Goal: Information Seeking & Learning: Learn about a topic

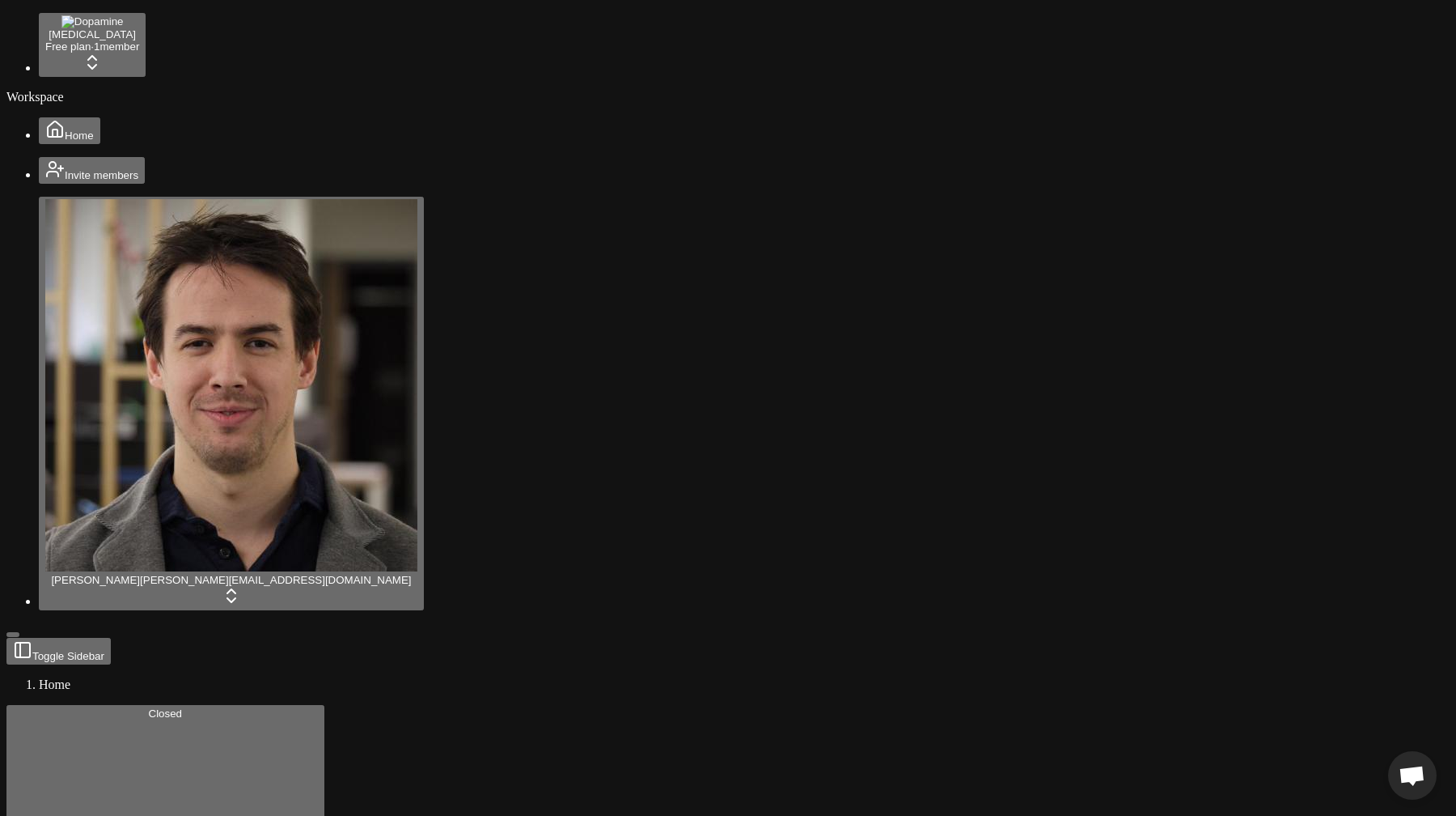
scroll to position [830, 0]
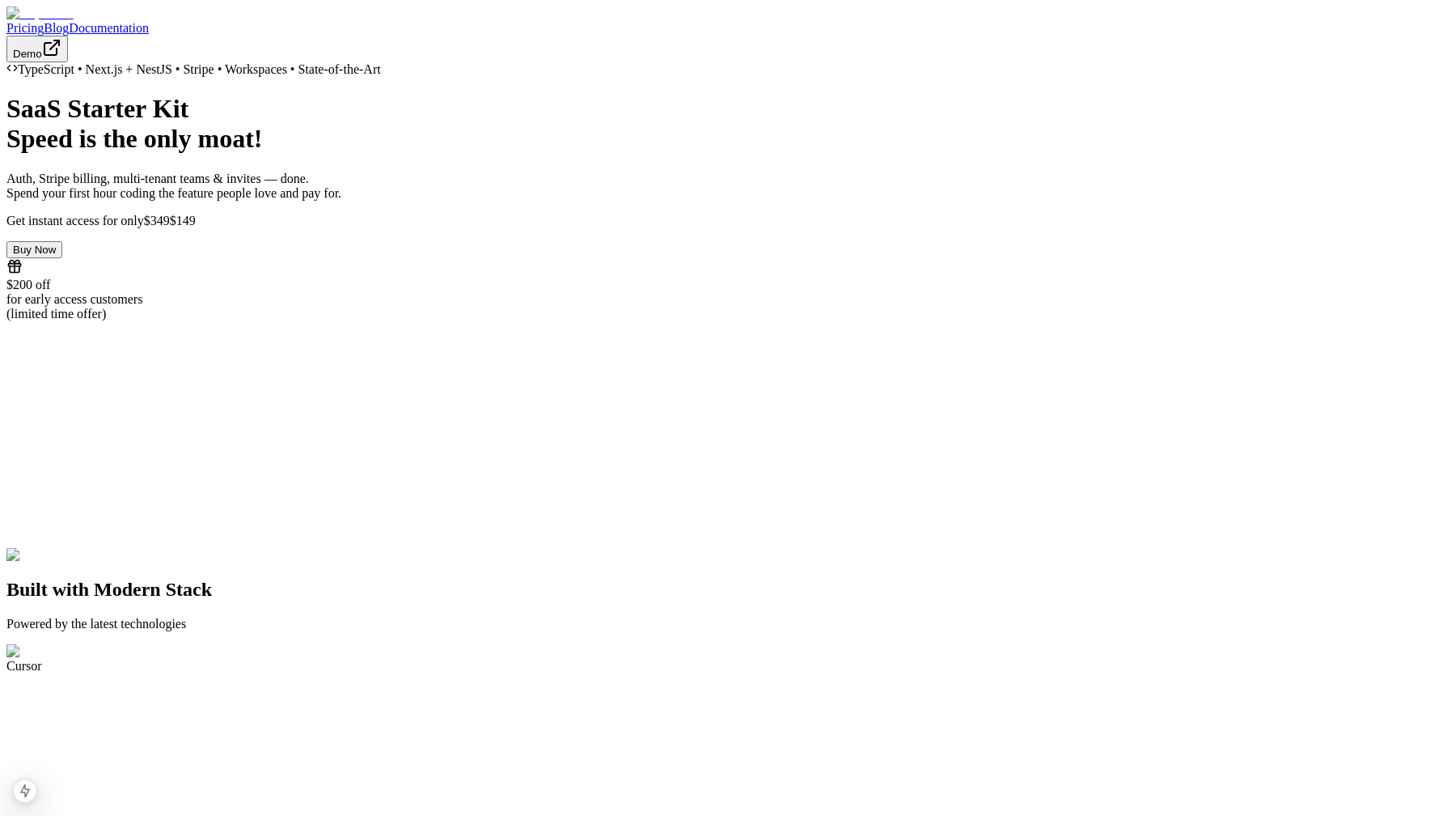
click at [69, 30] on link "Blog" at bounding box center [56, 28] width 25 height 14
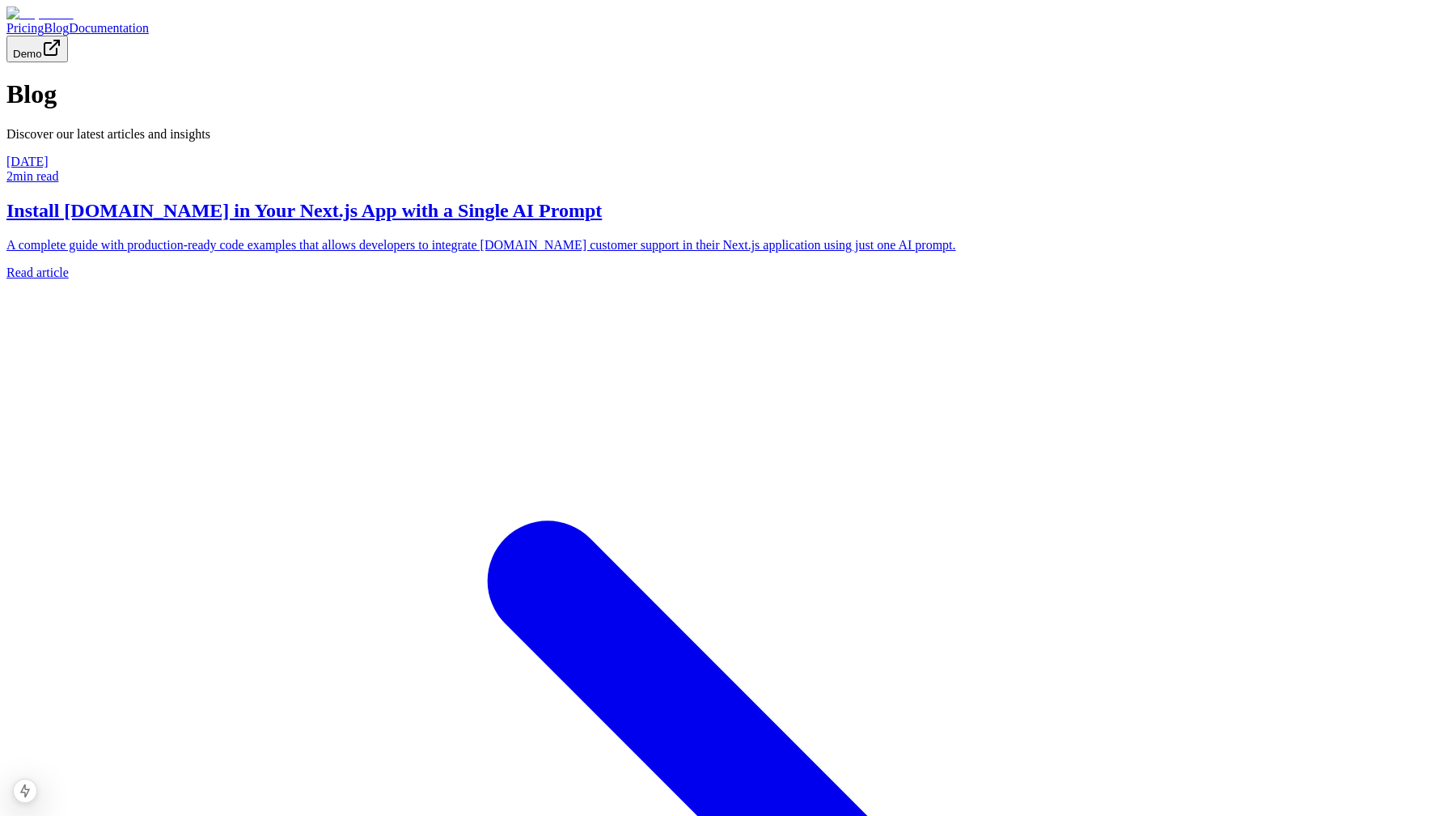
click at [703, 222] on h2 "Install [DOMAIN_NAME] in Your Next.js App with a Single AI Prompt" at bounding box center [728, 211] width 1443 height 22
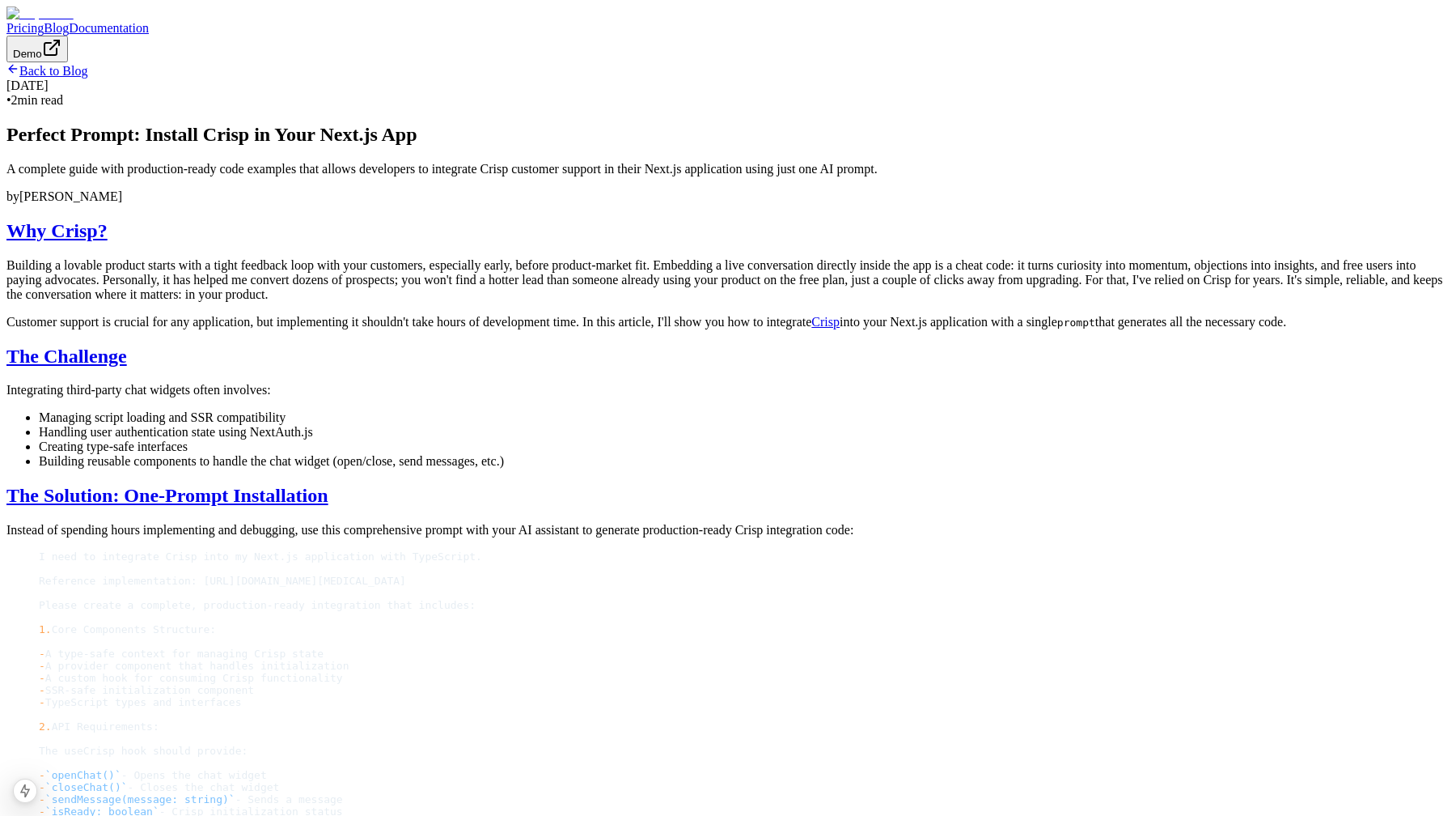
click at [515, 242] on h2 "Why Crisp?" at bounding box center [728, 231] width 1443 height 22
